Goal: Information Seeking & Learning: Check status

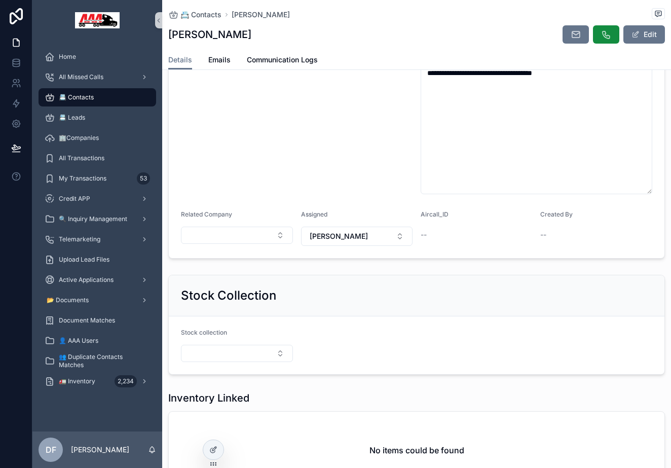
scroll to position [271, 0]
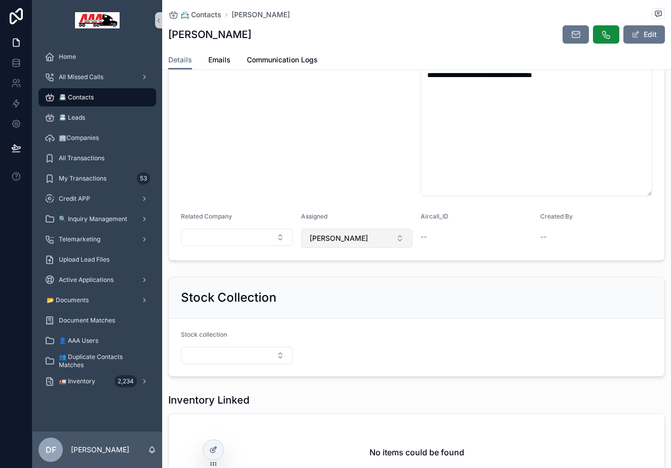
click at [333, 234] on span "[PERSON_NAME]" at bounding box center [339, 238] width 58 height 10
click at [354, 180] on div "Contact Type Lead" at bounding box center [357, 107] width 112 height 177
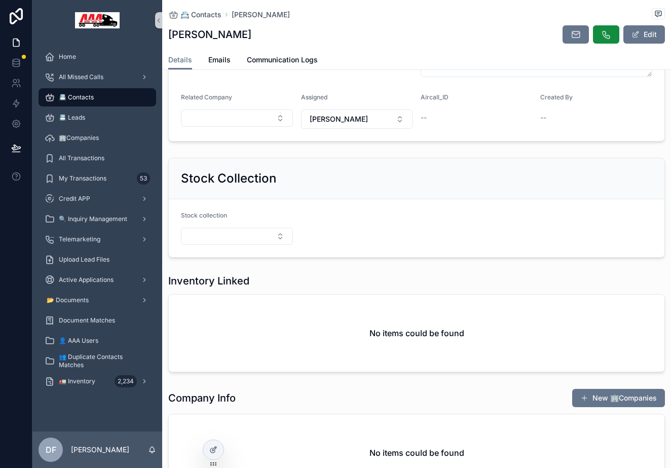
scroll to position [388, 0]
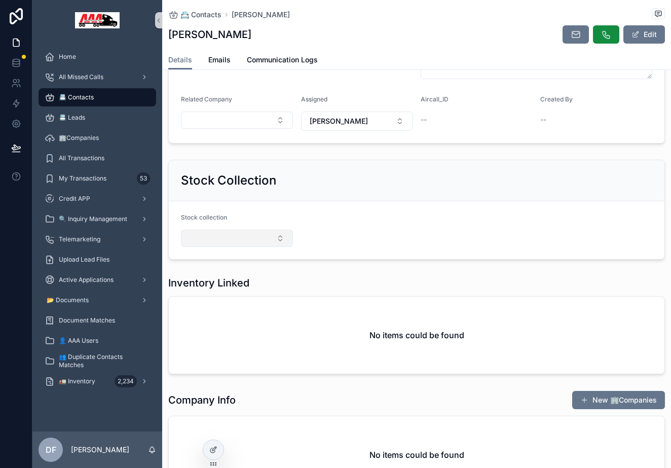
click at [244, 239] on button "Select Button" at bounding box center [237, 238] width 112 height 17
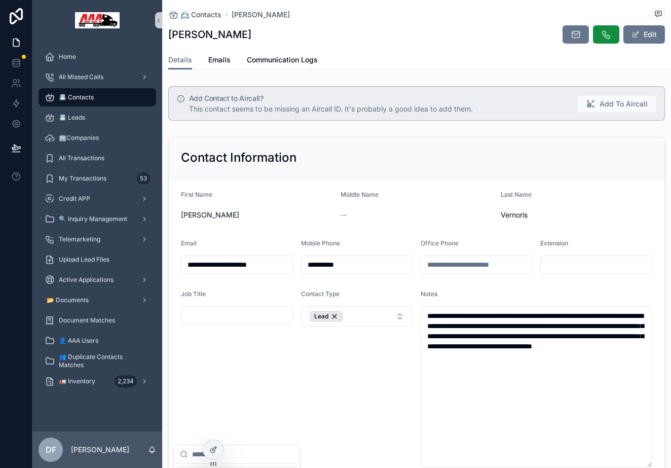
scroll to position [0, 0]
click at [275, 60] on span "Communication Logs" at bounding box center [282, 60] width 71 height 10
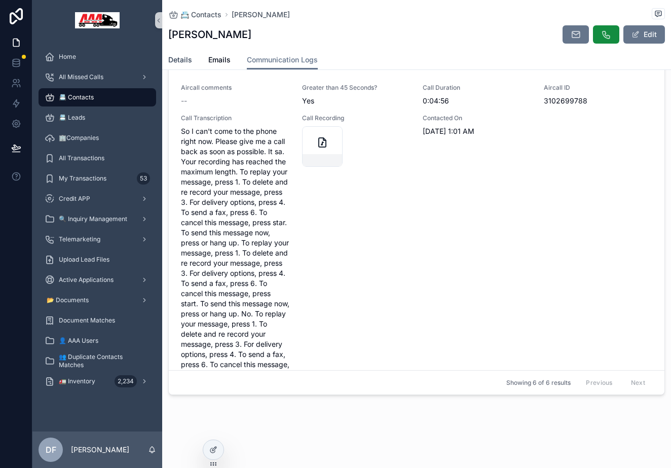
click at [189, 57] on span "Details" at bounding box center [180, 60] width 24 height 10
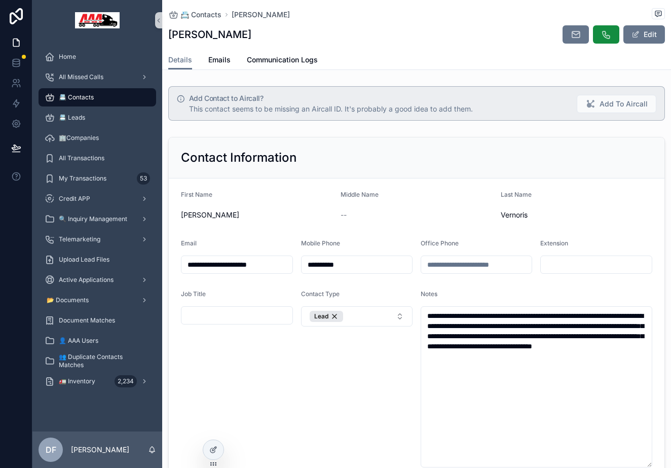
click at [327, 261] on input "**********" at bounding box center [356, 264] width 111 height 14
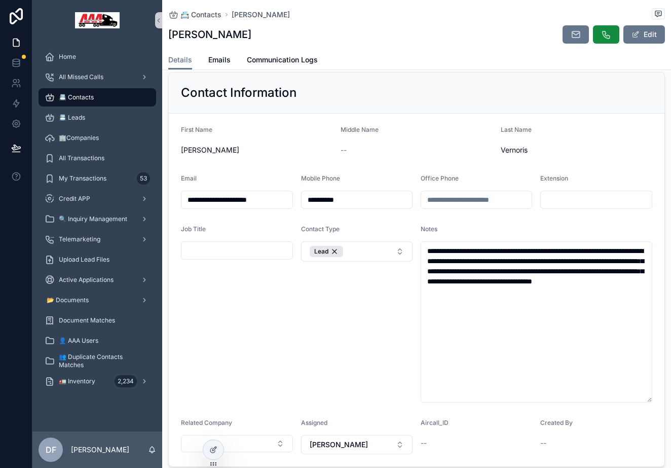
scroll to position [66, 0]
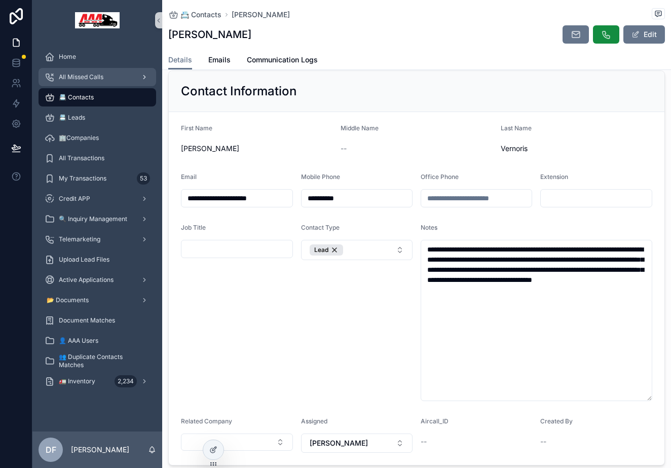
click at [86, 79] on span "All Missed Calls" at bounding box center [81, 77] width 45 height 8
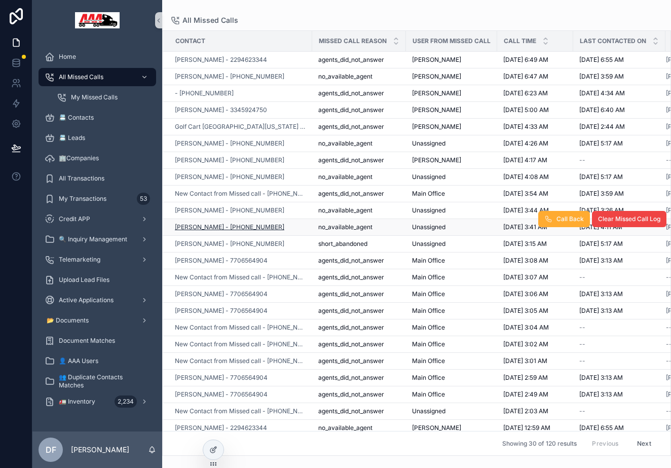
click at [228, 229] on span "[PERSON_NAME] - [PHONE_NUMBER]" at bounding box center [229, 227] width 109 height 8
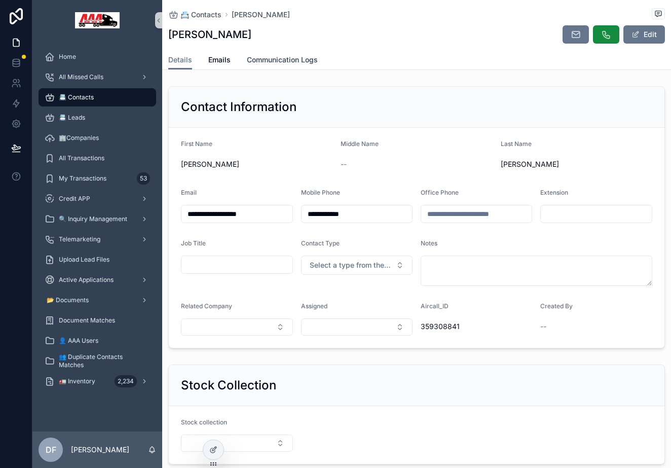
click at [294, 64] on span "Communication Logs" at bounding box center [282, 60] width 71 height 10
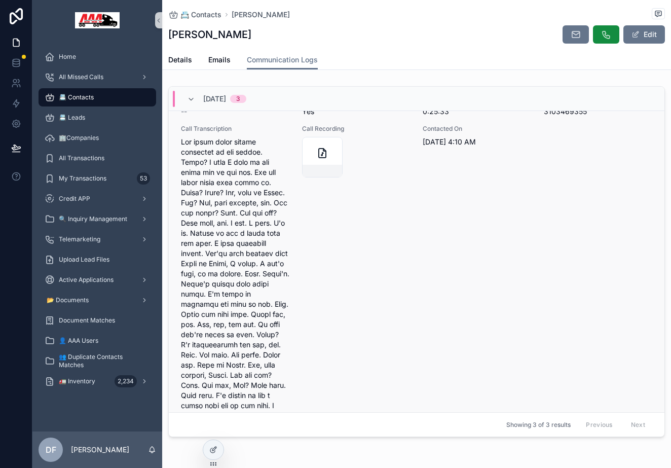
scroll to position [390, 0]
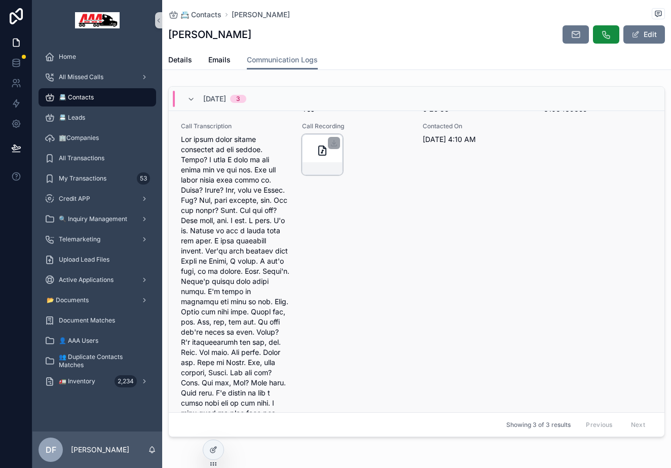
click at [315, 149] on div "scrollable content" at bounding box center [322, 154] width 41 height 41
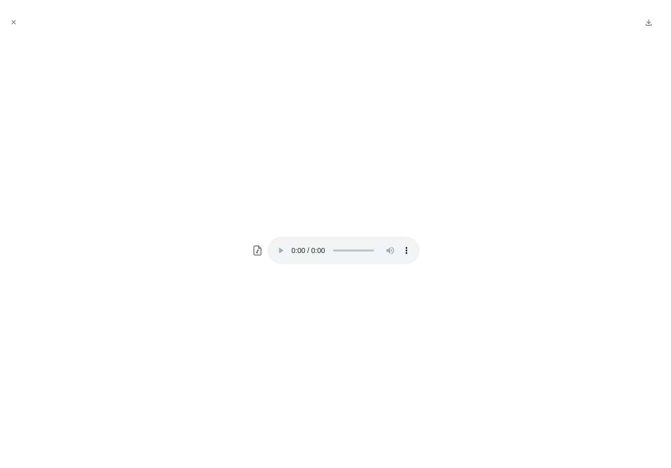
click at [290, 250] on audio "Your browser does not support the audio element." at bounding box center [344, 250] width 152 height 27
click at [13, 24] on icon "Close modal" at bounding box center [13, 22] width 7 height 7
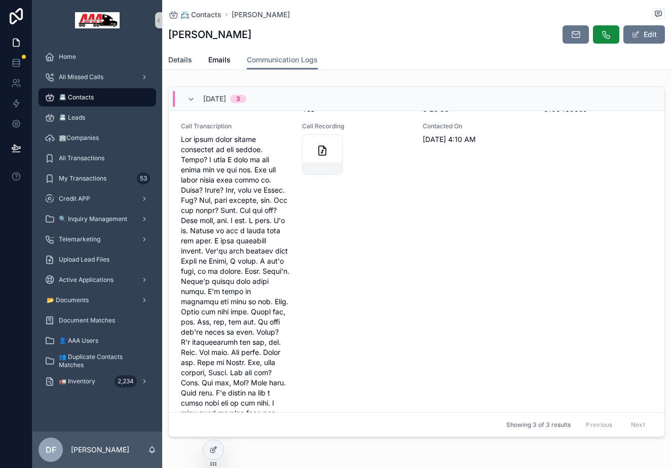
click at [184, 63] on span "Details" at bounding box center [180, 60] width 24 height 10
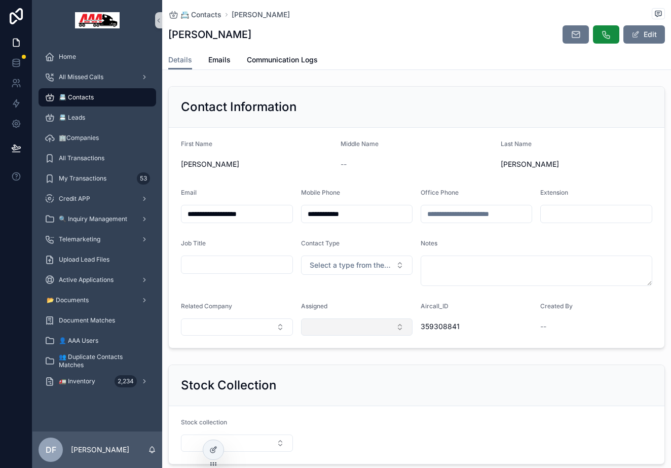
click at [356, 324] on button "Select Button" at bounding box center [357, 326] width 112 height 17
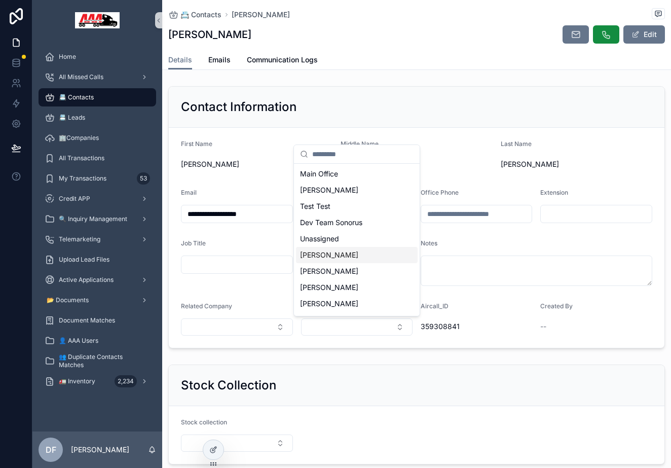
click at [351, 253] on div "[PERSON_NAME]" at bounding box center [357, 255] width 122 height 16
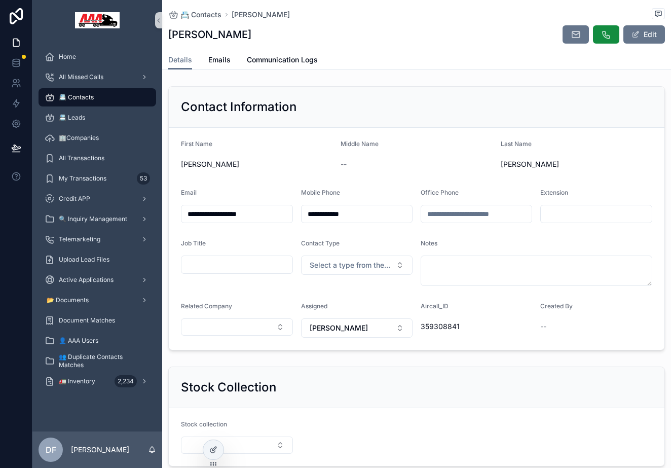
click at [433, 386] on div "Stock Collection" at bounding box center [416, 387] width 471 height 16
click at [90, 197] on div "Credit APP" at bounding box center [97, 199] width 105 height 16
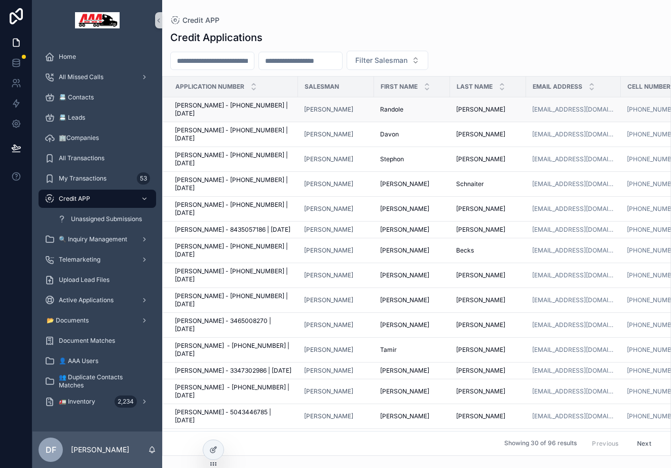
click at [249, 105] on span "[PERSON_NAME] - [PHONE_NUMBER] | [DATE]" at bounding box center [233, 109] width 117 height 16
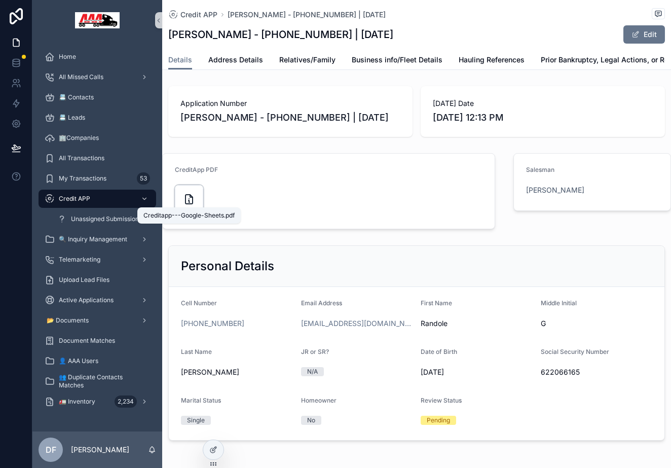
click at [190, 195] on icon "scrollable content" at bounding box center [188, 199] width 7 height 9
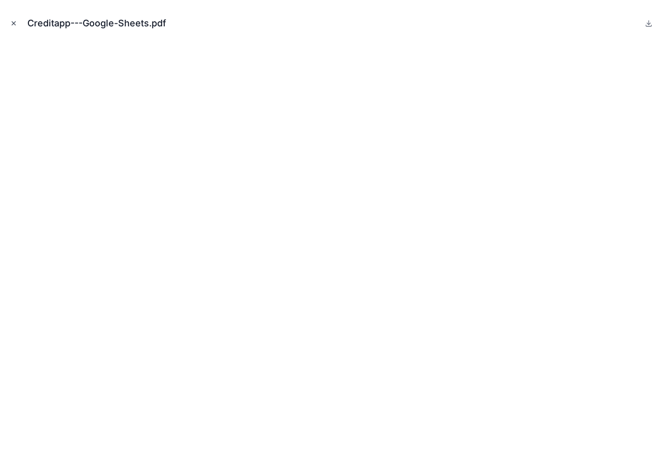
click at [14, 22] on icon "Close modal" at bounding box center [13, 23] width 7 height 7
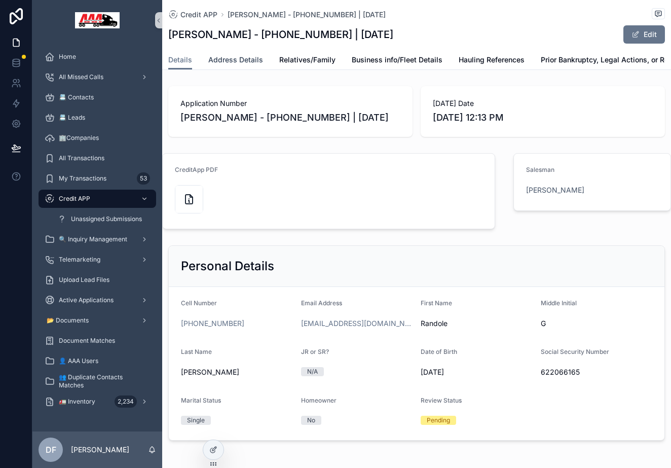
click at [230, 57] on span "Address Details" at bounding box center [235, 60] width 55 height 10
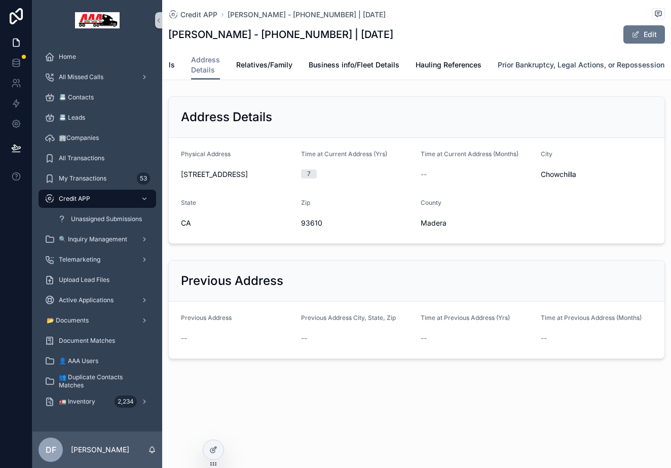
click at [529, 64] on span "Prior Bankruptcy, Legal Actions, or Repossessions" at bounding box center [583, 65] width 171 height 10
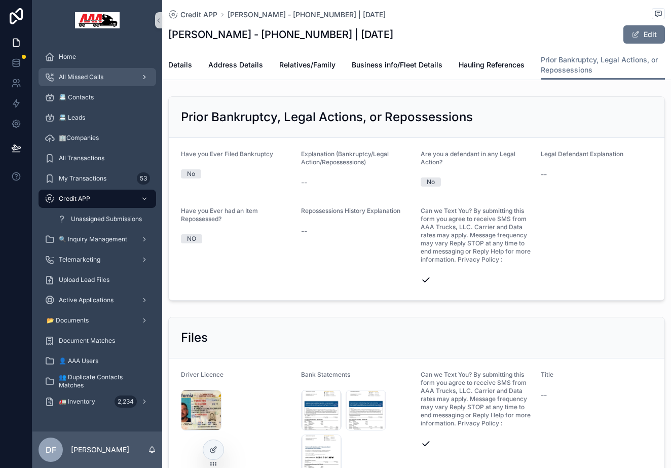
click at [74, 72] on div "All Missed Calls" at bounding box center [97, 77] width 105 height 16
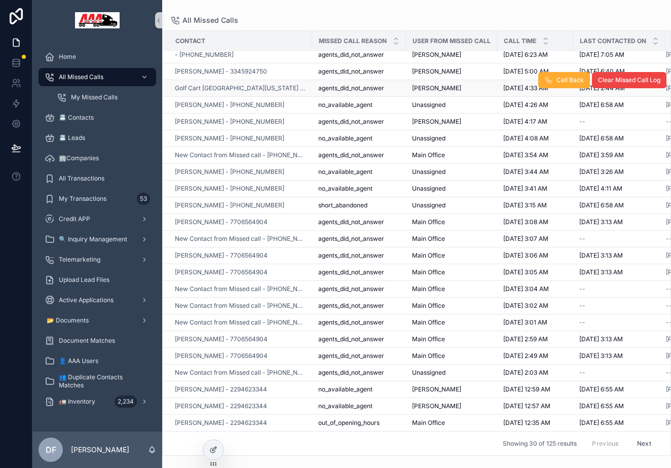
scroll to position [122, 0]
